Goal: Navigation & Orientation: Find specific page/section

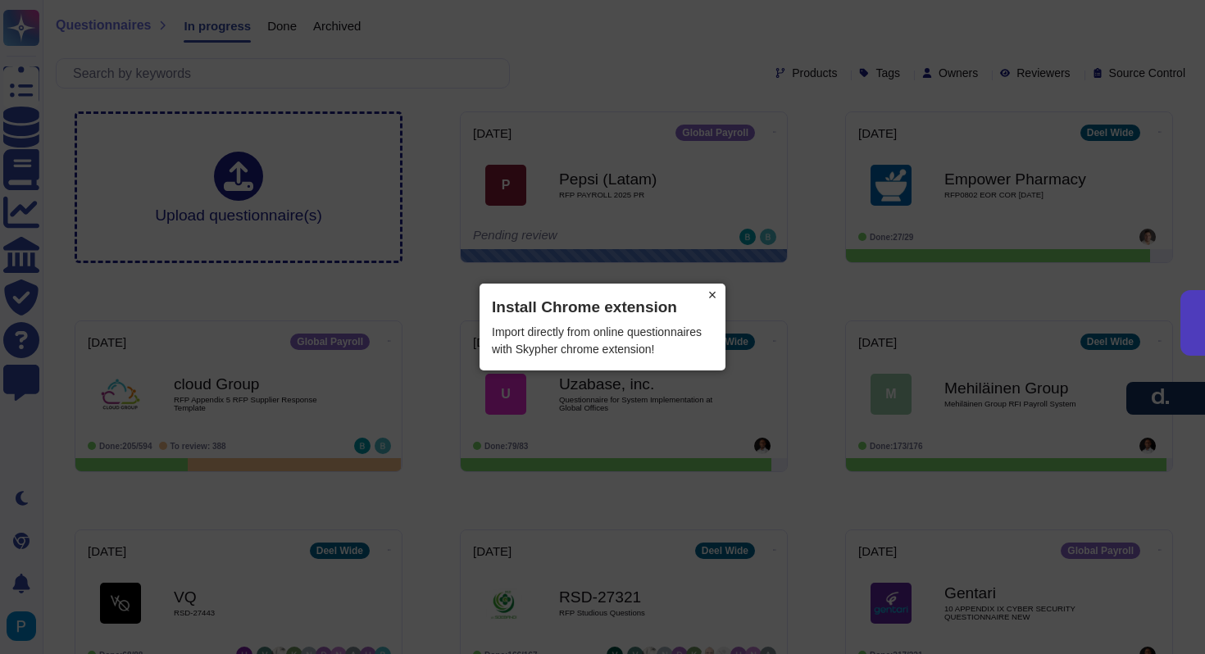
click at [712, 295] on button "×" at bounding box center [712, 295] width 26 height 23
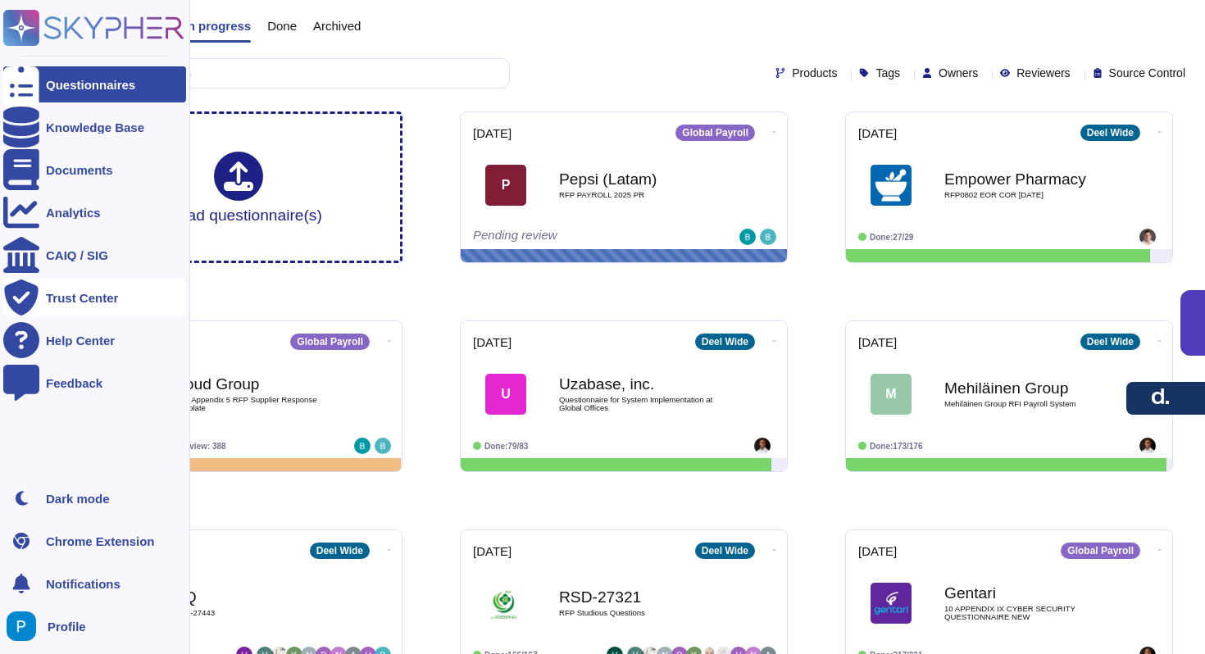
click at [98, 303] on div "Trust Center" at bounding box center [82, 298] width 72 height 12
